Goal: Information Seeking & Learning: Learn about a topic

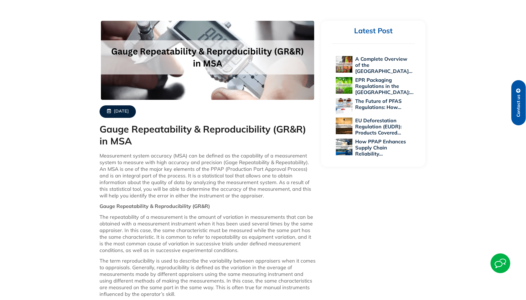
scroll to position [166, 0]
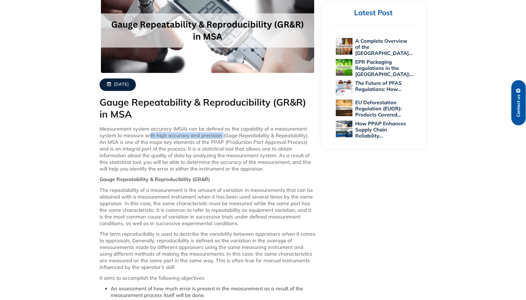
drag, startPoint x: 151, startPoint y: 134, endPoint x: 221, endPoint y: 135, distance: 69.9
click at [221, 135] on p "Measurement system accuracy (MSA) can be defined as the capability of a measure…" at bounding box center [208, 149] width 216 height 47
drag, startPoint x: 102, startPoint y: 142, endPoint x: 121, endPoint y: 143, distance: 18.9
click at [121, 143] on p "Measurement system accuracy (MSA) can be defined as the capability of a measure…" at bounding box center [208, 149] width 216 height 47
drag, startPoint x: 121, startPoint y: 143, endPoint x: 188, endPoint y: 143, distance: 66.8
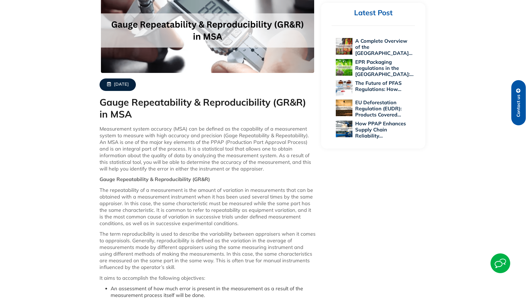
click at [190, 144] on p "Measurement system accuracy (MSA) can be defined as the capability of a measure…" at bounding box center [208, 149] width 216 height 47
drag, startPoint x: 180, startPoint y: 142, endPoint x: 265, endPoint y: 144, distance: 84.6
click at [265, 144] on p "Measurement system accuracy (MSA) can be defined as the capability of a measure…" at bounding box center [208, 149] width 216 height 47
drag, startPoint x: 265, startPoint y: 144, endPoint x: 237, endPoint y: 152, distance: 28.7
click at [237, 152] on p "Measurement system accuracy (MSA) can be defined as the capability of a measure…" at bounding box center [208, 149] width 216 height 47
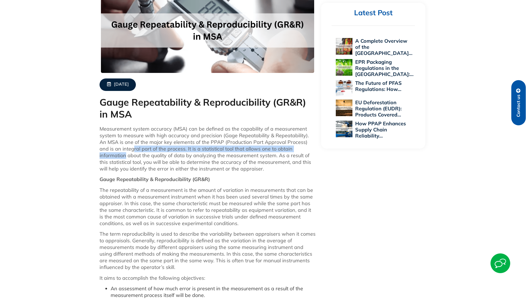
drag, startPoint x: 118, startPoint y: 149, endPoint x: 306, endPoint y: 151, distance: 187.7
click at [306, 151] on p "Measurement system accuracy (MSA) can be defined as the capability of a measure…" at bounding box center [208, 149] width 216 height 47
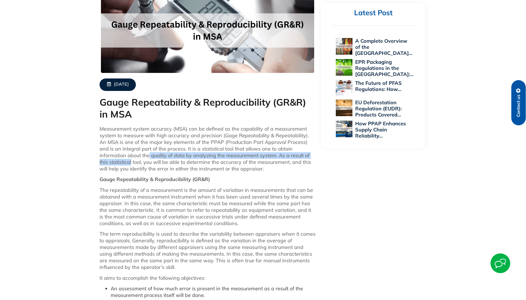
drag, startPoint x: 121, startPoint y: 154, endPoint x: 320, endPoint y: 156, distance: 198.8
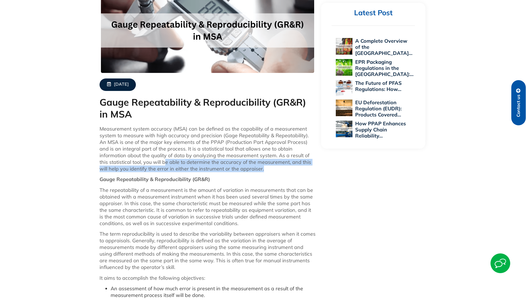
drag, startPoint x: 134, startPoint y: 162, endPoint x: 279, endPoint y: 169, distance: 144.9
click at [279, 169] on p "Measurement system accuracy (MSA) can be defined as the capability of a measure…" at bounding box center [208, 149] width 216 height 47
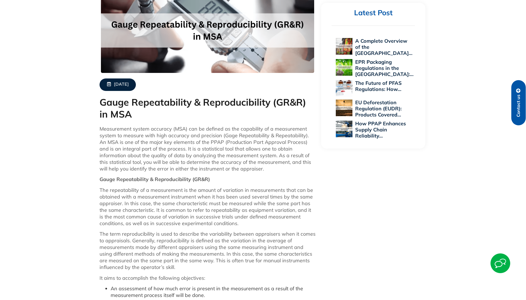
drag, startPoint x: 279, startPoint y: 169, endPoint x: 215, endPoint y: 185, distance: 66.6
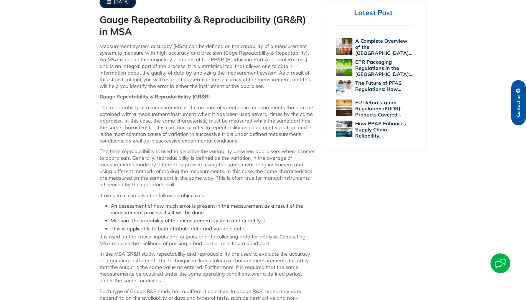
scroll to position [250, 0]
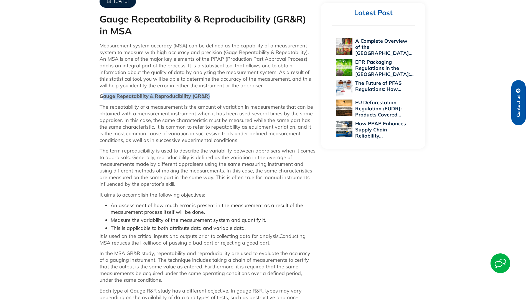
drag, startPoint x: 104, startPoint y: 94, endPoint x: 263, endPoint y: 95, distance: 158.6
click at [263, 95] on p "Gauge Repeatability & Reproducibility (GR&R)" at bounding box center [208, 96] width 216 height 7
drag, startPoint x: 263, startPoint y: 95, endPoint x: 201, endPoint y: 131, distance: 71.1
click at [201, 131] on p "The repeatability of a measurement is the amount of variation in measurements t…" at bounding box center [208, 124] width 216 height 40
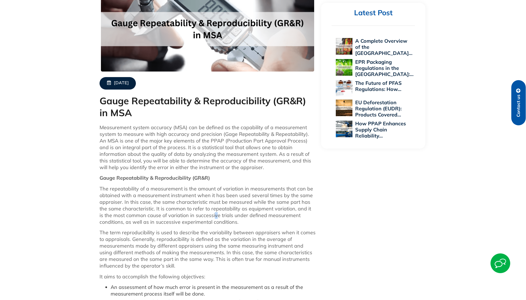
scroll to position [166, 0]
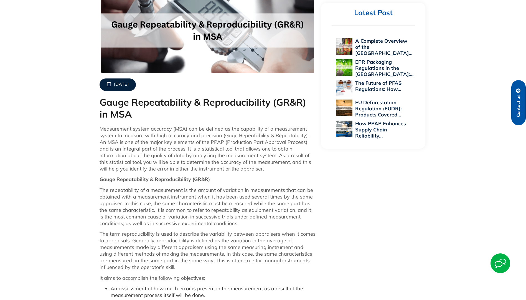
click at [174, 155] on p "Measurement system accuracy (MSA) can be defined as the capability of a measure…" at bounding box center [208, 149] width 216 height 47
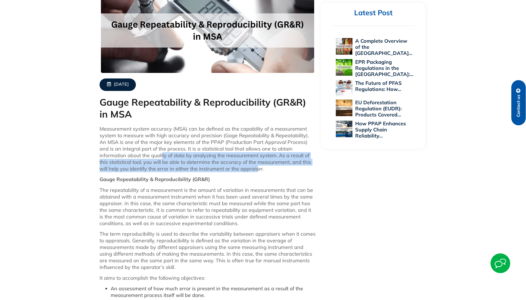
drag, startPoint x: 135, startPoint y: 156, endPoint x: 225, endPoint y: 167, distance: 91.1
click at [225, 167] on p "Measurement system accuracy (MSA) can be defined as the capability of a measure…" at bounding box center [208, 149] width 216 height 47
drag, startPoint x: 225, startPoint y: 167, endPoint x: 204, endPoint y: 157, distance: 23.4
click at [204, 157] on p "Measurement system accuracy (MSA) can be defined as the capability of a measure…" at bounding box center [208, 149] width 216 height 47
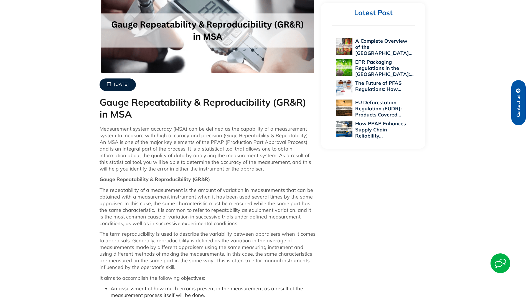
click at [217, 145] on p "Measurement system accuracy (MSA) can be defined as the capability of a measure…" at bounding box center [208, 149] width 216 height 47
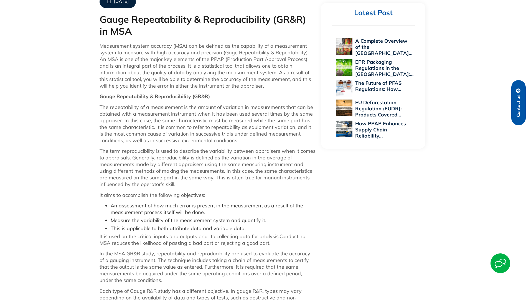
scroll to position [250, 0]
click at [209, 67] on p "Measurement system accuracy (MSA) can be defined as the capability of a measure…" at bounding box center [208, 65] width 216 height 47
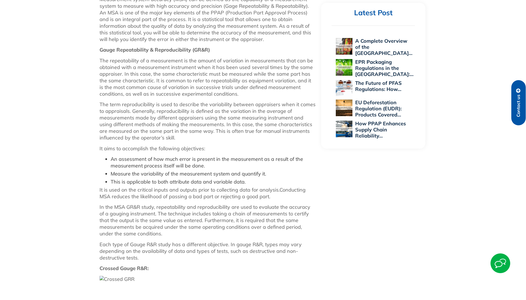
scroll to position [305, 0]
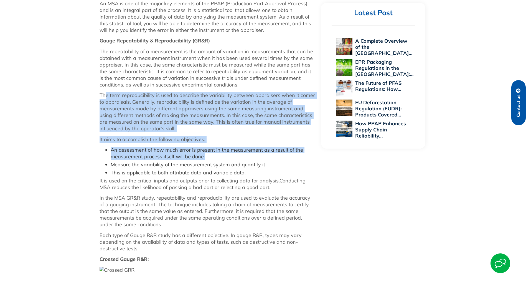
drag, startPoint x: 109, startPoint y: 93, endPoint x: 284, endPoint y: 158, distance: 186.2
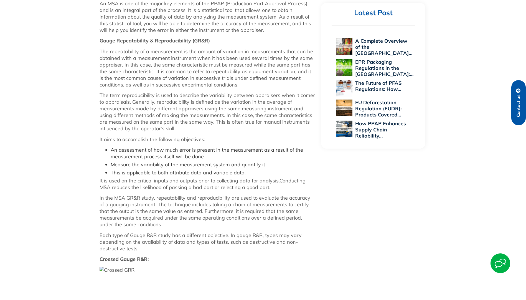
drag, startPoint x: 284, startPoint y: 158, endPoint x: 181, endPoint y: 176, distance: 104.4
click at [181, 176] on li "This is applicable to both attribute data and variable data." at bounding box center [213, 172] width 205 height 7
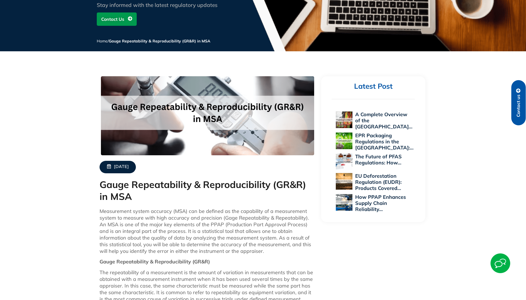
scroll to position [83, 0]
